Goal: Transaction & Acquisition: Purchase product/service

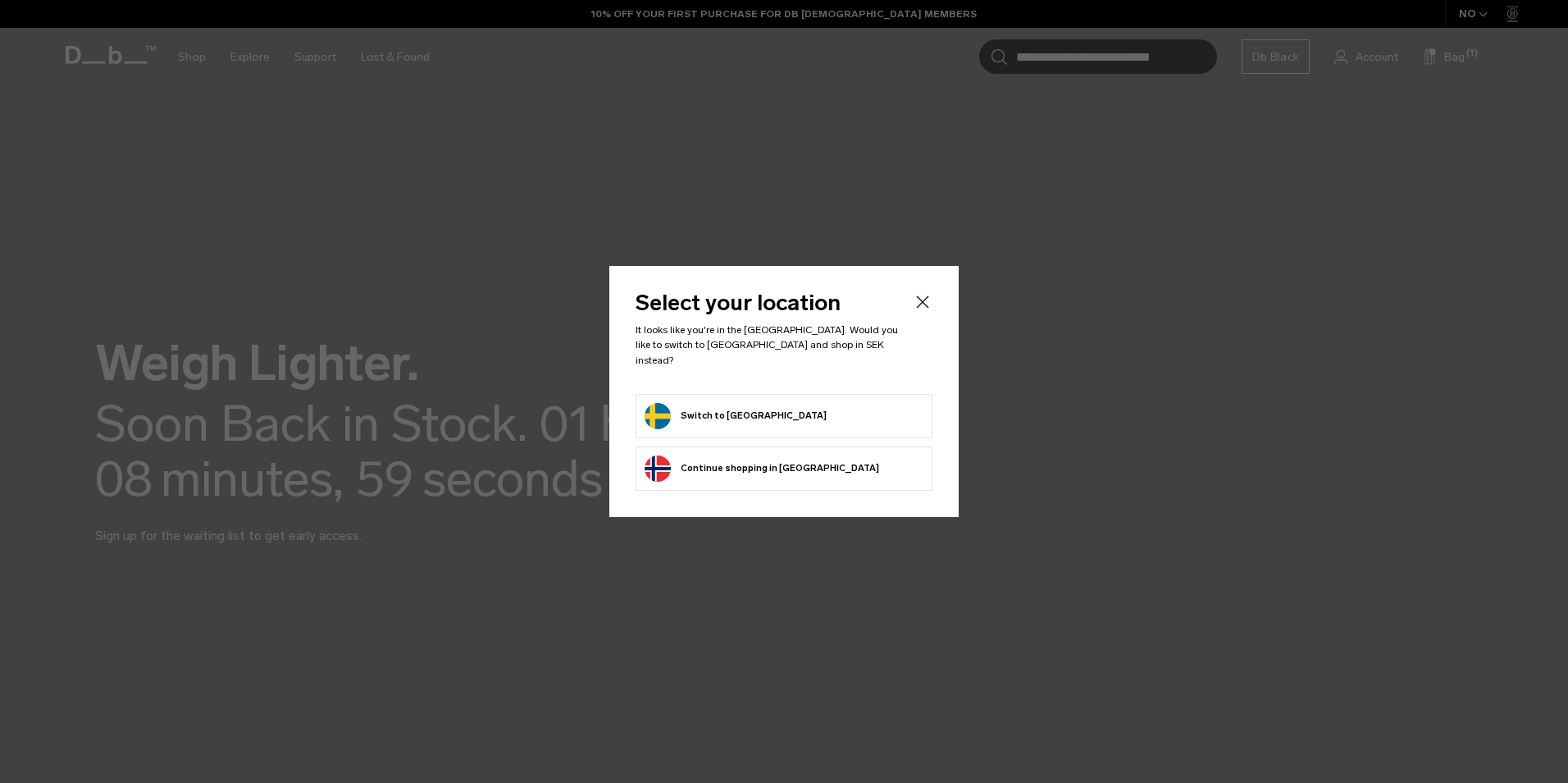
click at [748, 411] on button "Switch to [GEOGRAPHIC_DATA]" at bounding box center [736, 416] width 182 height 27
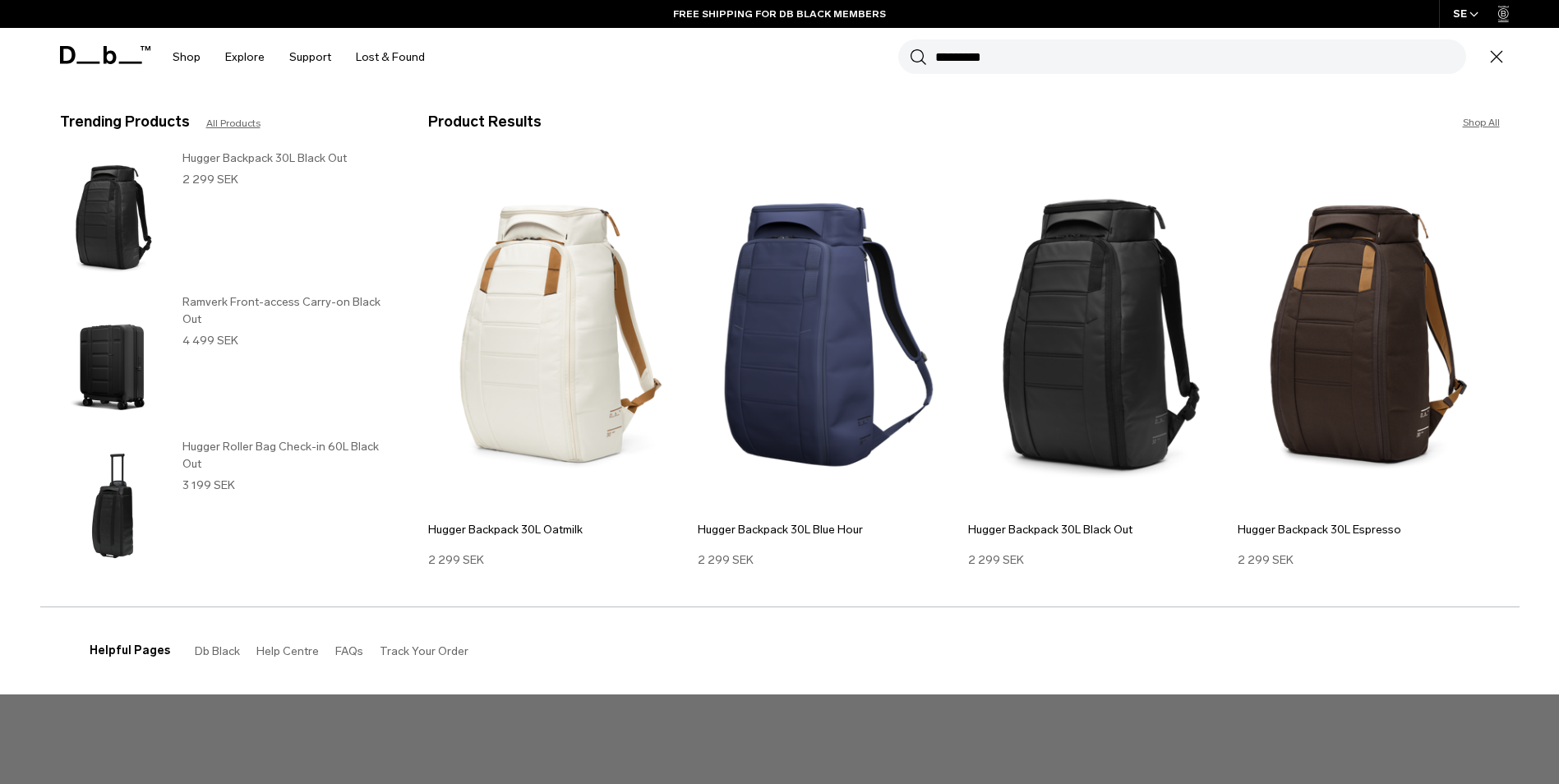
type input "*********"
